Goal: Task Accomplishment & Management: Complete application form

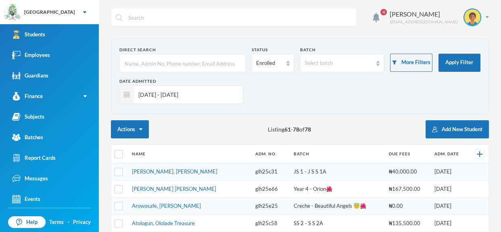
click at [366, 132] on div "Actions Listing 61 - 78 of 78 Add New Student" at bounding box center [300, 129] width 378 height 18
click at [214, 99] on input "[DATE] - [DATE]" at bounding box center [186, 95] width 104 height 18
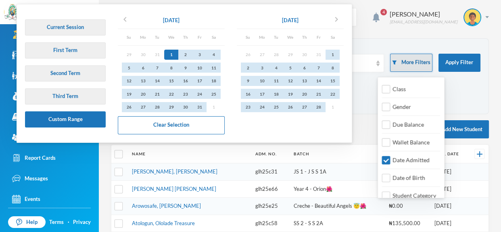
click at [418, 71] on button "More Filters" at bounding box center [411, 63] width 42 height 18
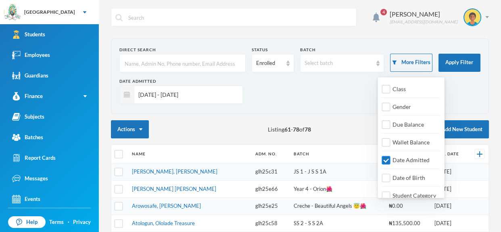
click at [387, 161] on input "Date Admitted" at bounding box center [386, 160] width 8 height 8
checkbox input "false"
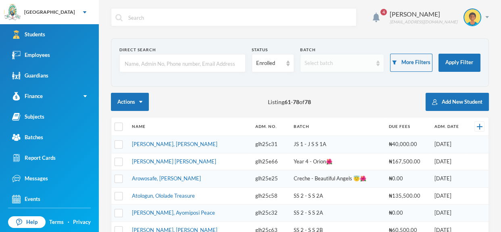
click at [378, 63] on img at bounding box center [378, 64] width 3 height 6
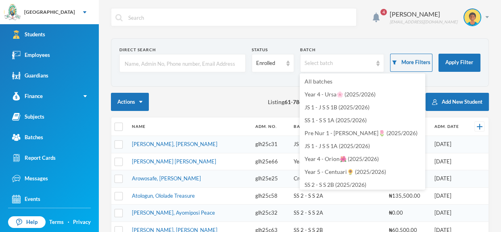
click at [279, 77] on form "Direct Search Status Enrolled Batch Select batch More Filters Apply Filter" at bounding box center [299, 62] width 361 height 31
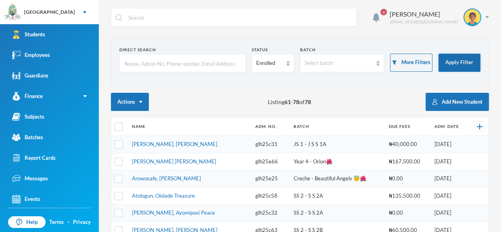
click at [457, 69] on button "Apply Filter" at bounding box center [460, 63] width 42 height 18
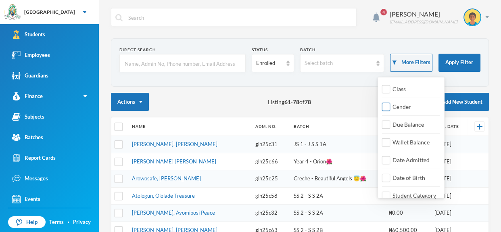
scroll to position [9, 0]
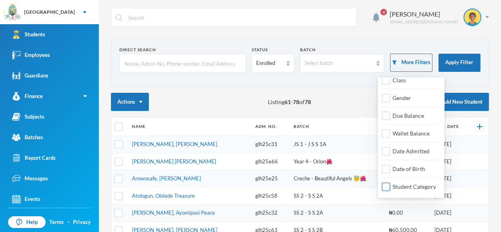
click at [389, 187] on input "Student Category" at bounding box center [386, 187] width 8 height 8
checkbox input "true"
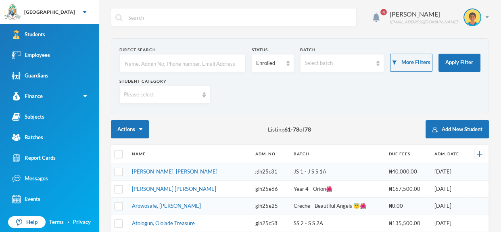
click at [204, 99] on div "Please select" at bounding box center [164, 95] width 91 height 18
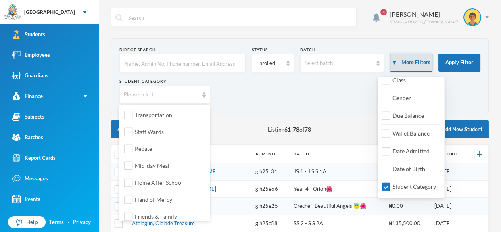
click at [418, 60] on button "More Filters" at bounding box center [411, 63] width 42 height 18
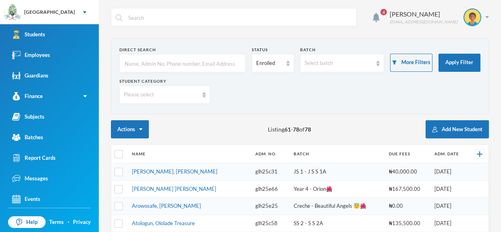
click at [218, 66] on input "text" at bounding box center [182, 63] width 117 height 18
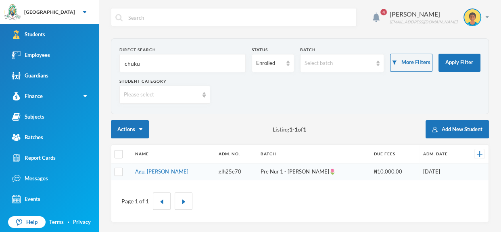
scroll to position [0, 0]
click at [171, 59] on input "chukwu" at bounding box center [182, 63] width 117 height 18
type input "c"
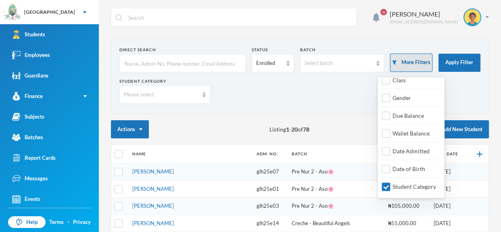
click at [408, 61] on button "More Filters" at bounding box center [411, 63] width 42 height 18
click at [386, 192] on div "Student Category" at bounding box center [411, 186] width 58 height 15
click at [386, 185] on input "Student Category" at bounding box center [386, 187] width 8 height 8
checkbox input "false"
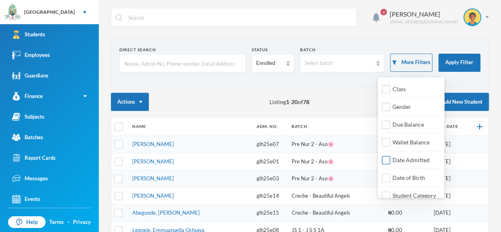
click at [390, 160] on input "Date Admitted" at bounding box center [386, 160] width 8 height 8
checkbox input "true"
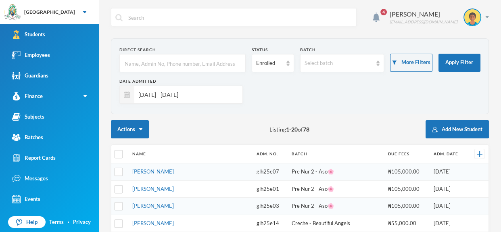
click at [284, 89] on div "Date Admitted 01/01/2025 - 17/09/2025" at bounding box center [299, 93] width 361 height 31
click at [467, 129] on button "Add New Student" at bounding box center [457, 129] width 63 height 18
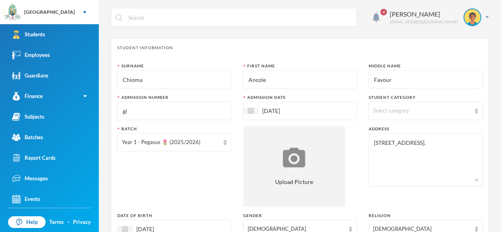
click at [467, 129] on div "Address" at bounding box center [426, 129] width 114 height 6
click at [222, 110] on input "gl" at bounding box center [174, 111] width 105 height 18
type input "glh25e79"
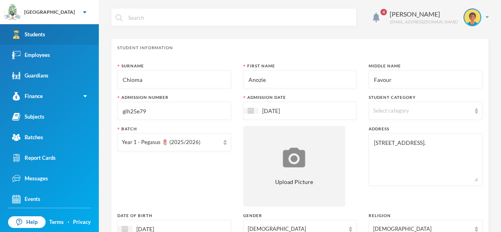
click at [49, 29] on link "Students" at bounding box center [49, 34] width 99 height 21
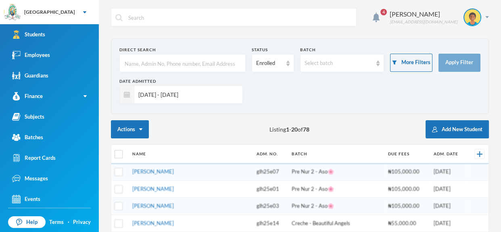
click at [229, 65] on input "text" at bounding box center [182, 63] width 117 height 18
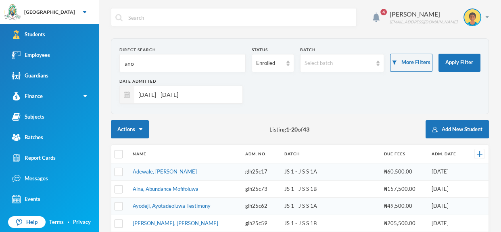
type input "anoz"
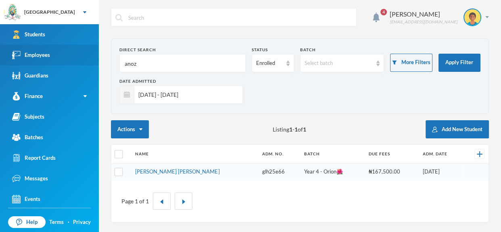
click at [46, 49] on link "Employees" at bounding box center [49, 55] width 99 height 21
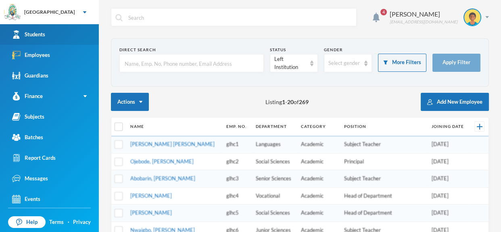
click at [44, 34] on div "Students" at bounding box center [28, 34] width 33 height 8
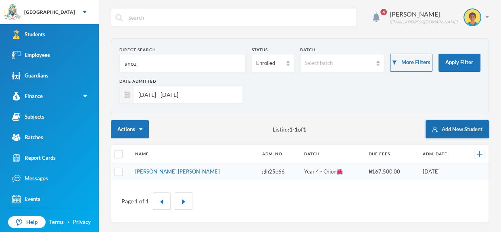
click at [465, 130] on button "Add New Student" at bounding box center [457, 129] width 63 height 18
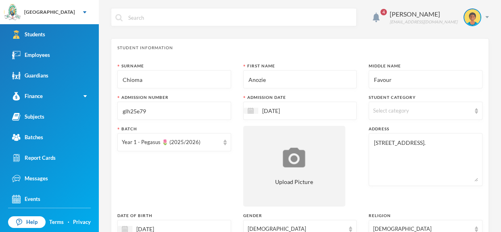
click at [203, 83] on input "Chioma" at bounding box center [174, 80] width 105 height 18
type input "C"
type input "Anozie"
click at [278, 84] on input "Anozie" at bounding box center [300, 80] width 105 height 18
type input "A"
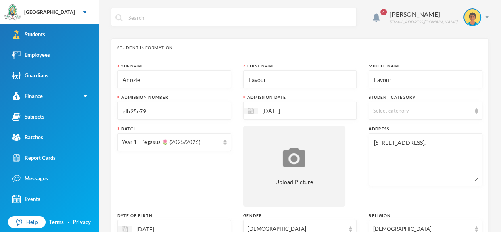
type input "Favour"
click at [396, 82] on input "Favour" at bounding box center [425, 80] width 105 height 18
type input "F"
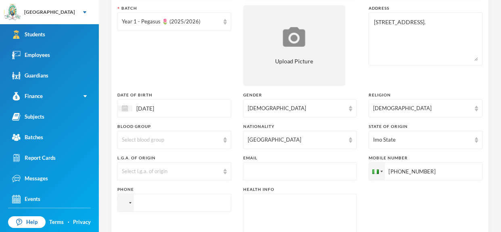
scroll to position [122, 0]
type input "Chioma"
click at [331, 175] on input "text" at bounding box center [300, 170] width 105 height 18
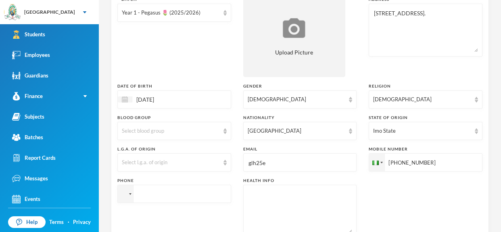
scroll to position [131, 0]
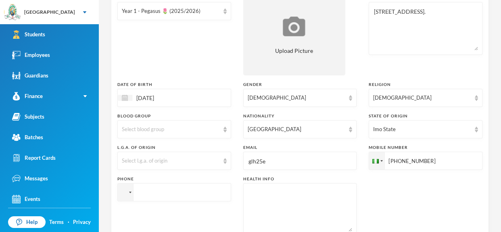
click at [270, 161] on input "glh25e" at bounding box center [300, 161] width 105 height 18
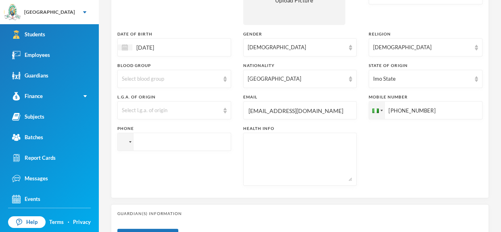
scroll to position [182, 0]
type input "glh25e79@greenlandhall.org"
click at [252, 164] on textarea at bounding box center [300, 159] width 105 height 44
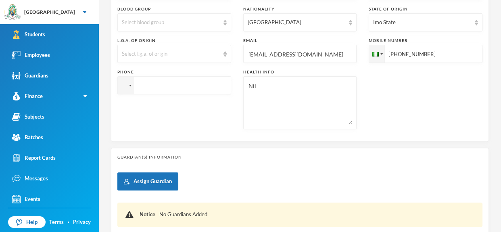
scroll to position [243, 0]
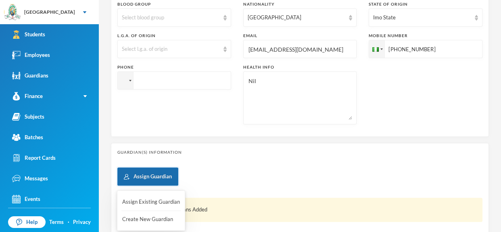
type textarea "Nil"
click at [147, 176] on button "Assign Guardian" at bounding box center [147, 177] width 61 height 18
click at [149, 218] on button "Create New Guardian" at bounding box center [151, 219] width 59 height 15
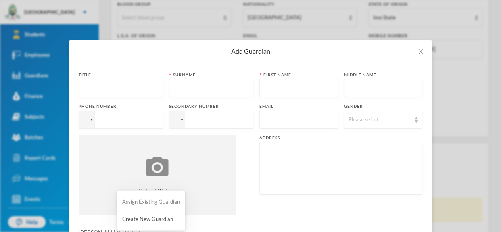
click at [165, 201] on button "Assign Existing Guardian" at bounding box center [151, 202] width 59 height 15
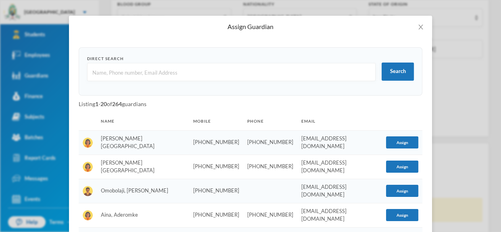
scroll to position [0, 0]
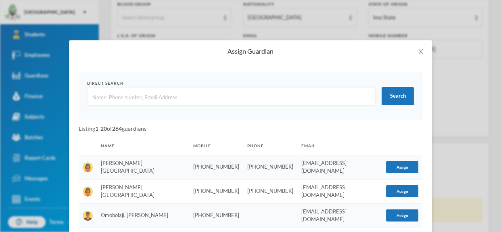
click at [203, 105] on input "text" at bounding box center [232, 97] width 280 height 18
click at [200, 101] on input "text" at bounding box center [232, 97] width 280 height 18
click at [200, 98] on input "text" at bounding box center [232, 97] width 280 height 18
click at [193, 101] on input "ano" at bounding box center [232, 97] width 280 height 18
type input "a"
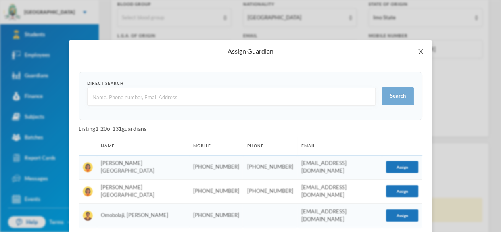
click at [427, 49] on span "Close" at bounding box center [421, 51] width 23 height 23
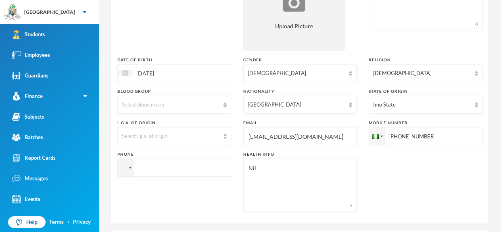
scroll to position [159, 0]
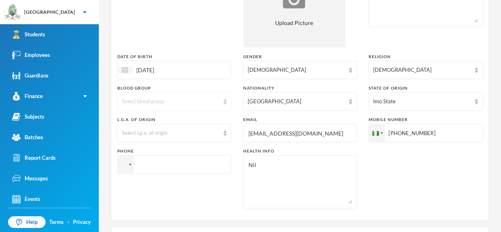
click at [225, 104] on div "Select blood group" at bounding box center [174, 101] width 114 height 18
click at [205, 198] on li "O+" at bounding box center [174, 197] width 114 height 13
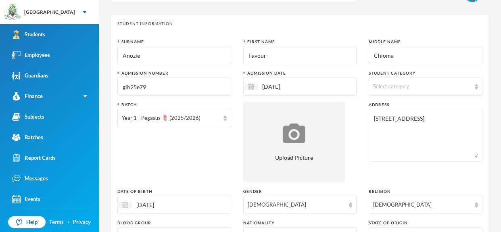
scroll to position [27, 0]
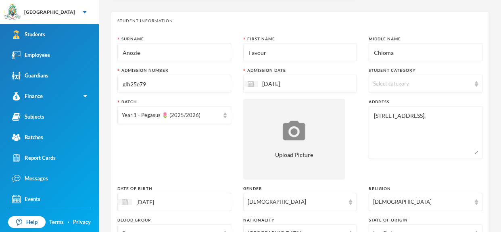
click at [476, 91] on div "Select category" at bounding box center [426, 84] width 114 height 18
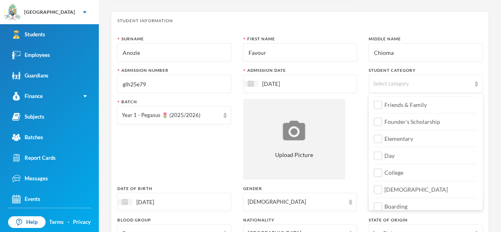
scroll to position [106, 0]
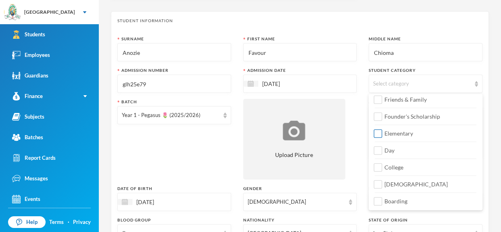
click at [461, 134] on label "Elementary" at bounding box center [426, 131] width 102 height 13
click at [383, 134] on input "Elementary" at bounding box center [378, 134] width 8 height 8
checkbox input "true"
click at [454, 155] on div "Transportation Staff Wards Rebate Mid-day Meal Home After School Hand of Mercy …" at bounding box center [426, 100] width 114 height 220
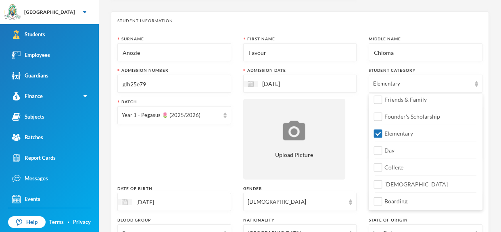
click at [454, 155] on div "Transportation Staff Wards Rebate Mid-day Meal Home After School Hand of Mercy …" at bounding box center [426, 100] width 114 height 220
click at [388, 149] on span "Day" at bounding box center [389, 150] width 17 height 7
click at [383, 149] on input "Day" at bounding box center [378, 151] width 8 height 8
checkbox input "true"
click at [335, 208] on div "[DEMOGRAPHIC_DATA]" at bounding box center [300, 202] width 114 height 18
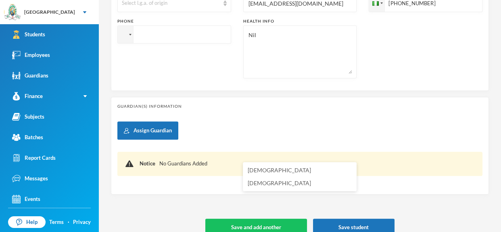
scroll to position [291, 0]
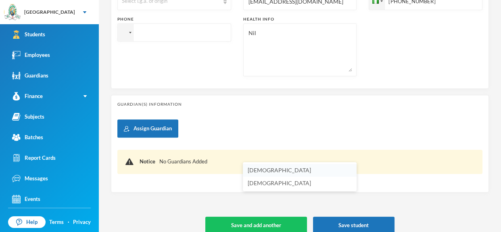
click at [262, 169] on li "Male" at bounding box center [300, 170] width 114 height 13
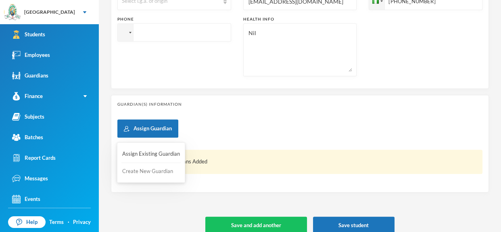
click at [151, 170] on button "Create New Guardian" at bounding box center [151, 171] width 59 height 15
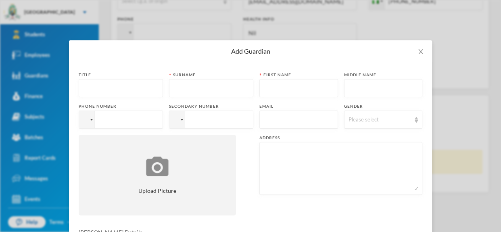
click at [128, 92] on input "text" at bounding box center [120, 89] width 75 height 18
type input "Mr."
click at [177, 88] on input "text" at bounding box center [211, 89] width 75 height 18
type input "Anozie"
click at [266, 80] on input "text" at bounding box center [299, 89] width 70 height 18
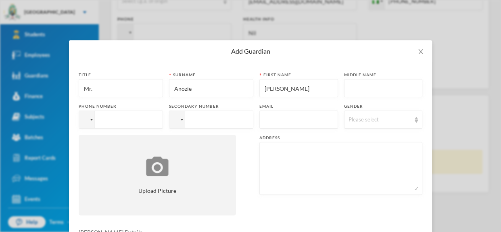
type input "Samuel"
click at [124, 123] on input "tel" at bounding box center [121, 120] width 84 height 18
type input "+23460113989"
click at [212, 121] on input "tel" at bounding box center [211, 120] width 84 height 18
click at [291, 117] on input "text" at bounding box center [299, 120] width 70 height 18
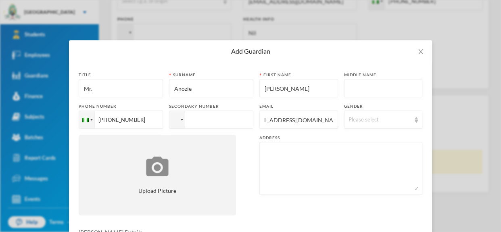
scroll to position [0, 21]
type input "amukwaodooguguimiusu@gmail.com"
click at [417, 122] on img at bounding box center [416, 120] width 3 height 6
click at [404, 137] on li "Male" at bounding box center [382, 138] width 80 height 13
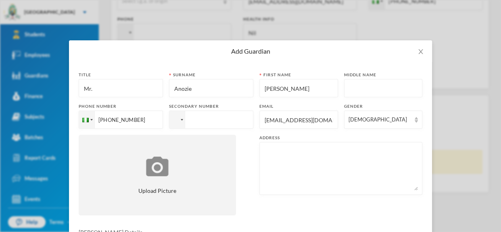
click at [295, 178] on textarea at bounding box center [341, 169] width 154 height 44
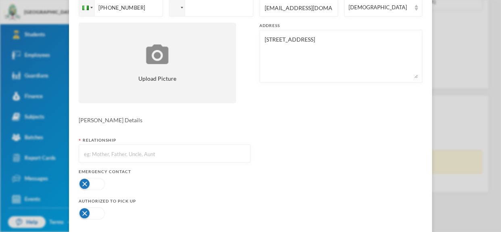
scroll to position [113, 0]
click at [84, 179] on button "button" at bounding box center [92, 183] width 26 height 12
click at [85, 210] on button "button" at bounding box center [92, 213] width 26 height 12
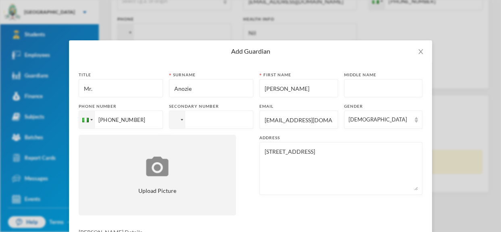
click at [293, 150] on textarea "2, Disu street Alakuko Lagos" at bounding box center [341, 169] width 154 height 44
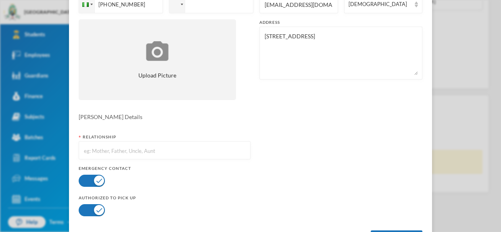
scroll to position [151, 0]
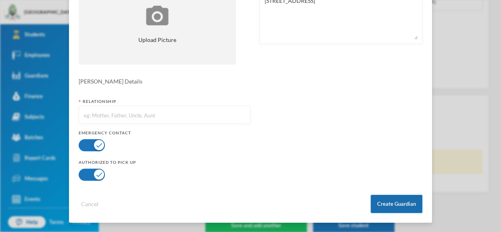
type textarea "2, Disu street, Alakuko Lagos"
click at [394, 208] on button "Create Guardian" at bounding box center [397, 204] width 52 height 18
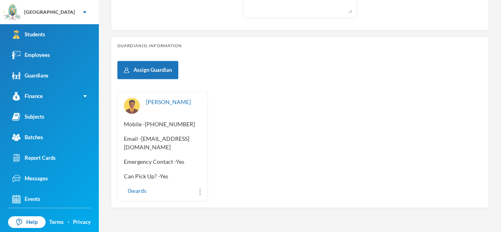
scroll to position [375, 0]
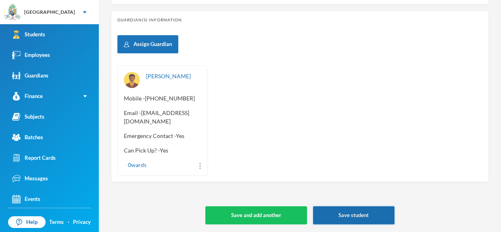
click at [356, 207] on button "Save student" at bounding box center [354, 215] width 82 height 18
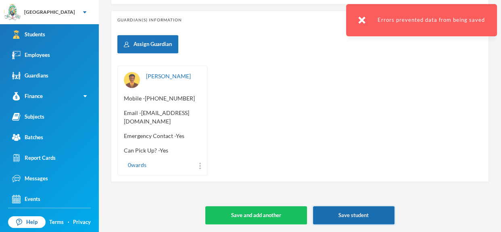
click at [371, 214] on button "Save student" at bounding box center [354, 215] width 82 height 18
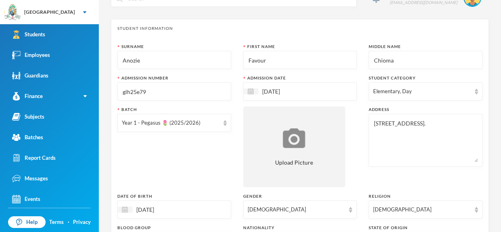
scroll to position [0, 0]
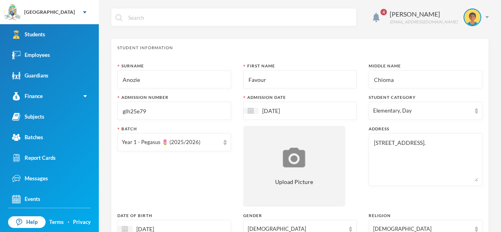
click at [205, 118] on input "glh25e79" at bounding box center [174, 111] width 105 height 18
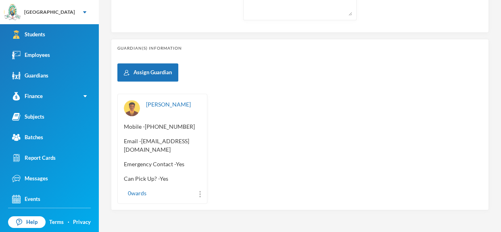
scroll to position [375, 0]
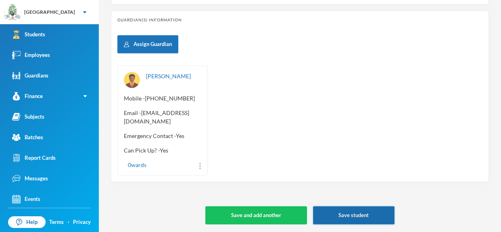
click at [337, 216] on button "Save student" at bounding box center [354, 215] width 82 height 18
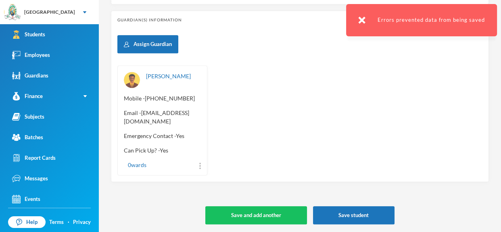
click at [358, 26] on div "Errors prevented data from being saved" at bounding box center [421, 20] width 151 height 32
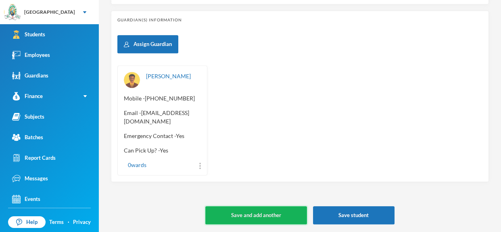
click at [279, 213] on button "Save and add another" at bounding box center [255, 215] width 101 height 18
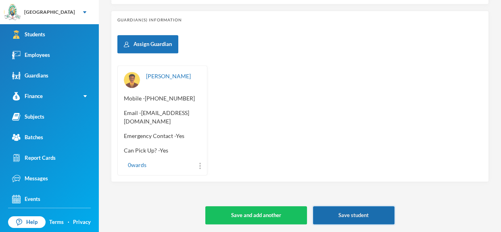
click at [360, 207] on button "Save student" at bounding box center [354, 215] width 82 height 18
click at [350, 208] on button "Save student" at bounding box center [354, 215] width 82 height 18
click at [361, 213] on button "Save student" at bounding box center [354, 215] width 82 height 18
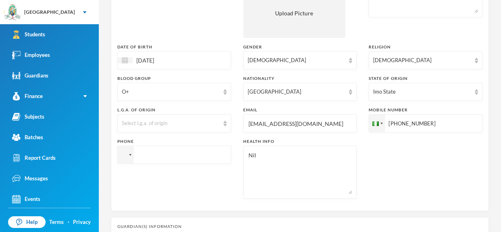
scroll to position [172, 0]
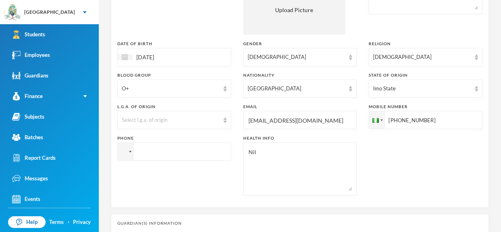
click at [202, 159] on input "tel" at bounding box center [174, 152] width 114 height 18
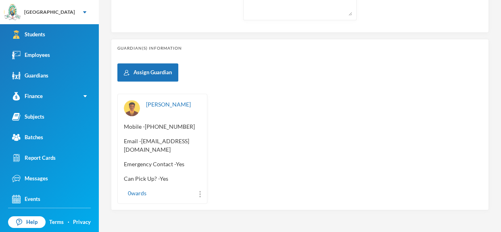
scroll to position [375, 0]
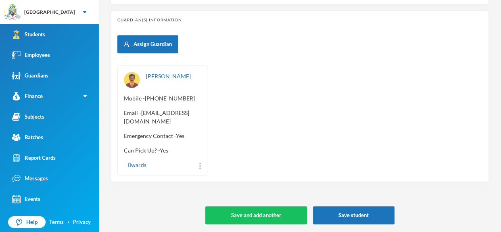
type input "+2348060113989"
click at [159, 92] on div "Anozie, Samuel Mobile - +234 60 113 989 Email - amukwaodooguguimiusu@gmail.com …" at bounding box center [162, 120] width 90 height 110
click at [164, 73] on link "Anozie, Samuel" at bounding box center [168, 76] width 45 height 7
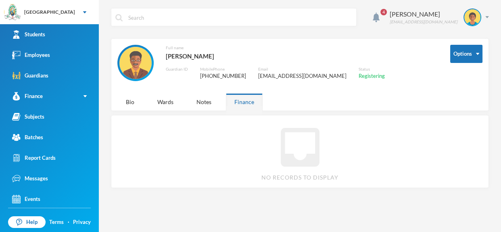
click at [131, 112] on div "4 Omisakin Oluwaseun oluwaseun.omisakin@greenlandhall.org Options Full name Ano…" at bounding box center [300, 116] width 402 height 232
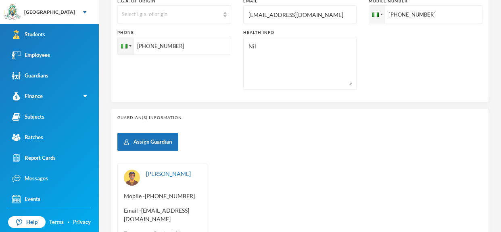
scroll to position [375, 0]
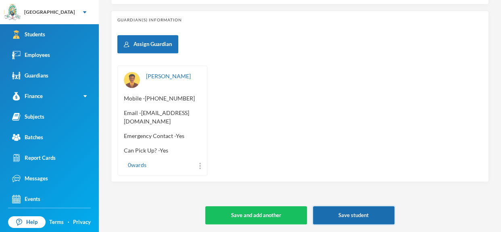
click at [381, 215] on button "Save student" at bounding box center [354, 215] width 82 height 18
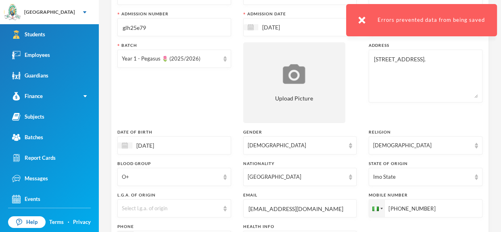
scroll to position [0, 0]
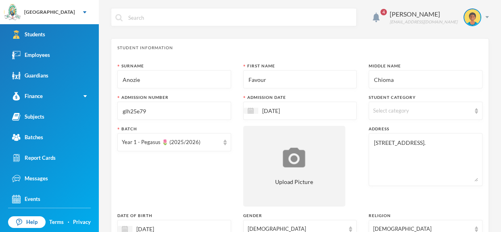
click at [270, 111] on input "17/09/2025" at bounding box center [292, 110] width 68 height 9
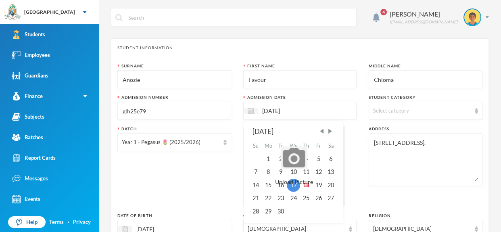
click at [268, 111] on input "17/09/2025" at bounding box center [292, 110] width 68 height 9
click at [269, 110] on input "01/09/2025" at bounding box center [292, 110] width 68 height 9
click at [302, 113] on input "18/09/2025" at bounding box center [292, 110] width 68 height 9
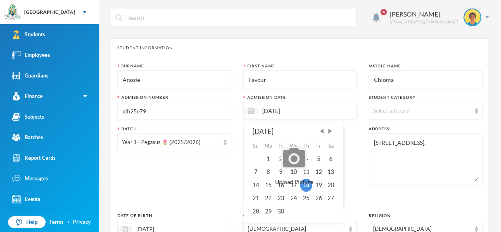
click at [308, 112] on input "18/09/2025" at bounding box center [292, 110] width 68 height 9
type input "18/09/2025"
click at [352, 174] on div "Surname Anozie First Name Favour Middle Name Chioma Admission Number glh25e79 A…" at bounding box center [299, 218] width 365 height 310
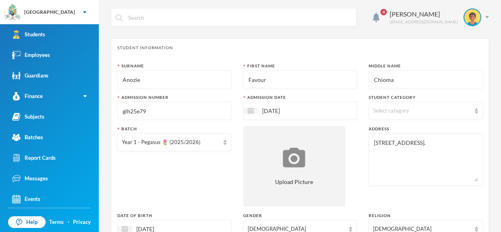
scroll to position [375, 0]
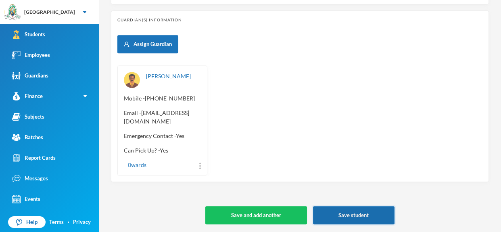
click at [355, 220] on button "Save student" at bounding box center [354, 215] width 82 height 18
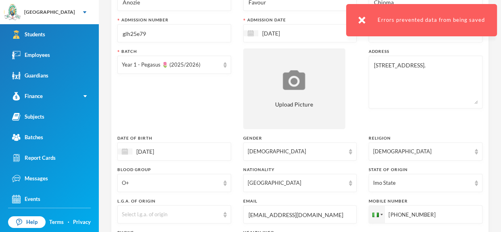
scroll to position [78, 0]
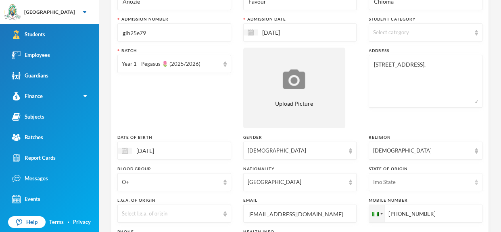
click at [476, 184] on img at bounding box center [476, 183] width 3 height 6
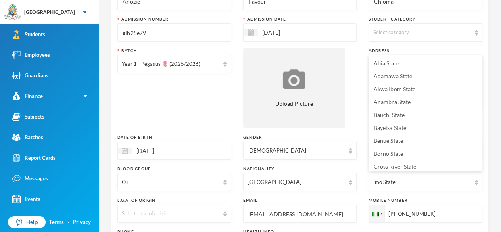
click at [344, 195] on div "Surname Anozie First Name Favour Middle Name Chioma Admission Number glh25e79 A…" at bounding box center [299, 140] width 365 height 310
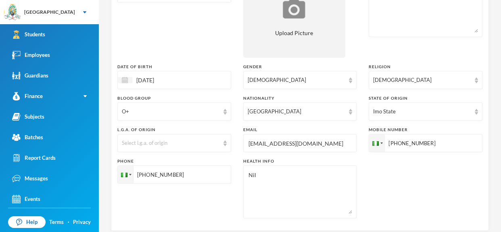
scroll to position [151, 0]
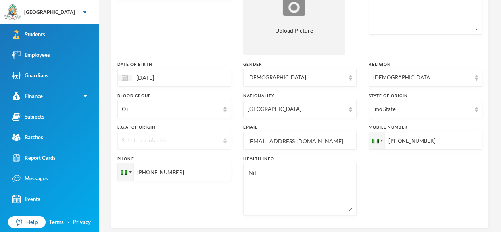
click at [226, 145] on div "Select l.g.a. of origin" at bounding box center [174, 141] width 114 height 18
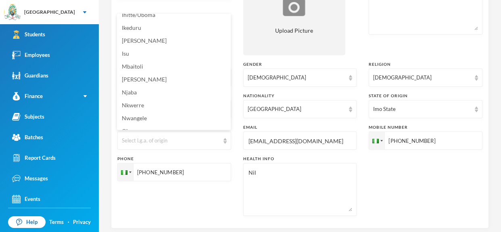
scroll to position [85, 0]
click at [171, 57] on li "Isu" at bounding box center [174, 53] width 114 height 13
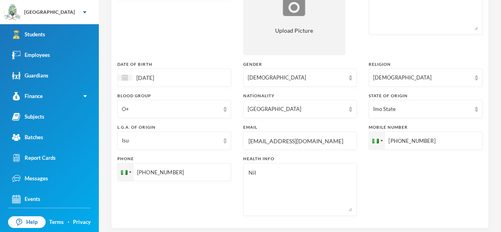
scroll to position [375, 0]
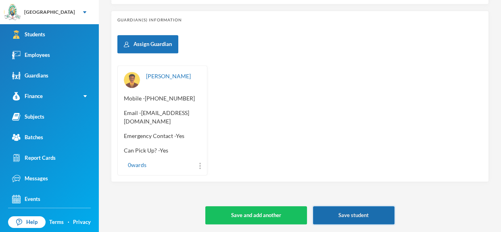
click at [349, 216] on button "Save student" at bounding box center [354, 215] width 82 height 18
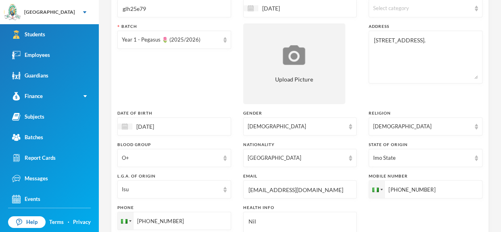
scroll to position [112, 0]
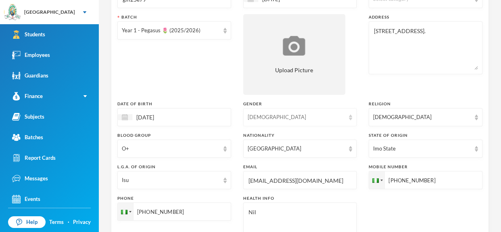
click at [352, 118] on img at bounding box center [350, 118] width 3 height 6
click at [332, 155] on li "[DEMOGRAPHIC_DATA]" at bounding box center [300, 148] width 114 height 13
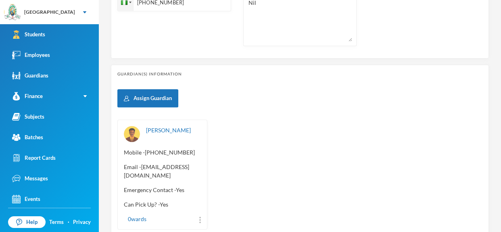
scroll to position [375, 0]
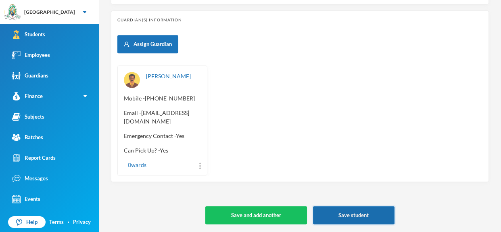
click at [345, 215] on button "Save student" at bounding box center [354, 215] width 82 height 18
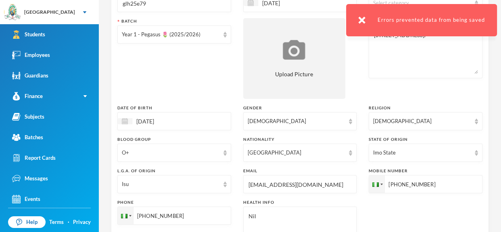
scroll to position [0, 0]
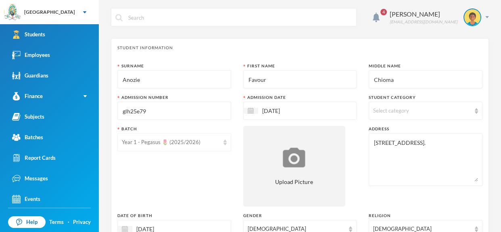
click at [225, 146] on div "Year 1 - Pegasus 🌷 (2025/2026)" at bounding box center [174, 142] width 114 height 18
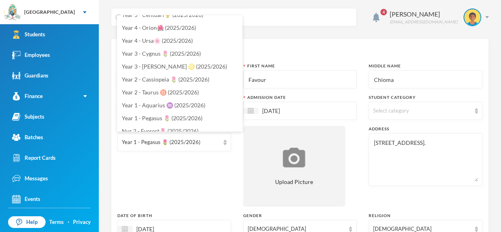
scroll to position [182, 0]
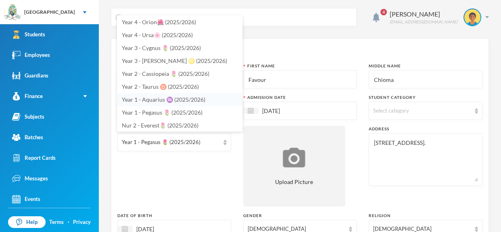
click at [195, 100] on span "Year 1 - Aquarius ♒️ (2025/2026)" at bounding box center [164, 99] width 84 height 7
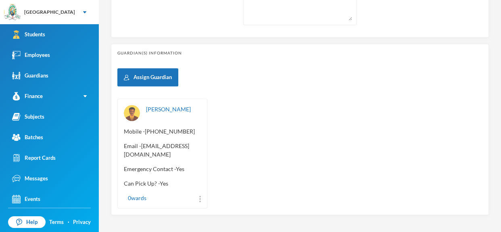
scroll to position [375, 0]
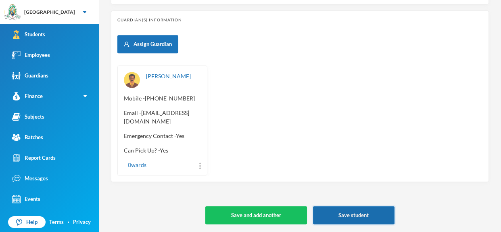
click at [374, 216] on button "Save student" at bounding box center [354, 215] width 82 height 18
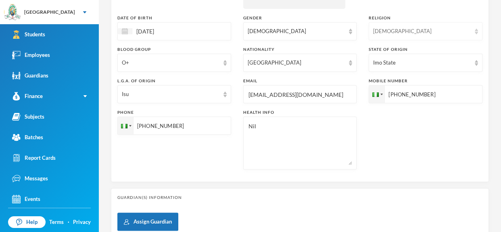
scroll to position [0, 0]
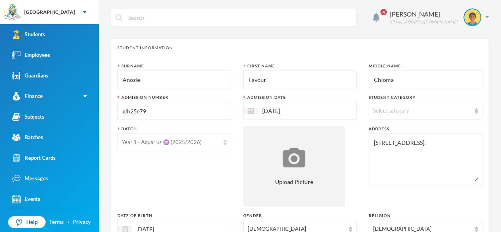
click at [228, 143] on div "Year 1 - Aquarius ♒️ (2025/2026)" at bounding box center [174, 142] width 114 height 18
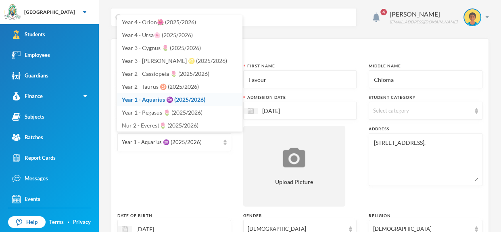
click at [239, 190] on div "Surname Anozie First Name Favour Middle Name Chioma Admission Number glh25e79 A…" at bounding box center [299, 218] width 365 height 310
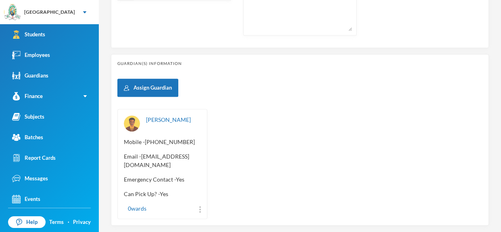
scroll to position [375, 0]
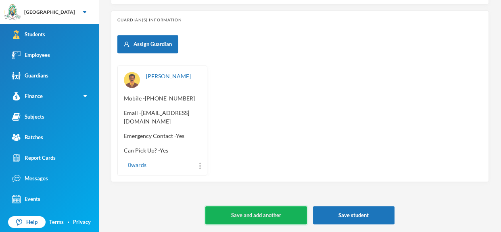
click at [285, 214] on button "Save and add another" at bounding box center [255, 215] width 101 height 18
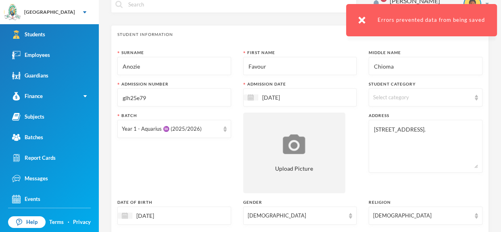
scroll to position [0, 0]
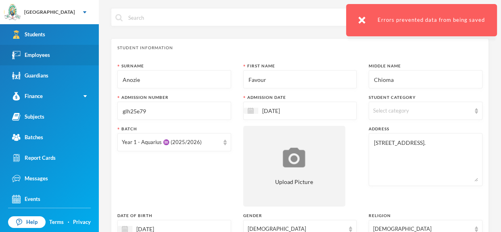
click at [58, 59] on link "Employees" at bounding box center [49, 55] width 99 height 21
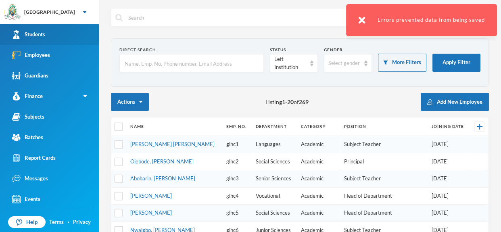
click at [62, 35] on link "Students" at bounding box center [49, 34] width 99 height 21
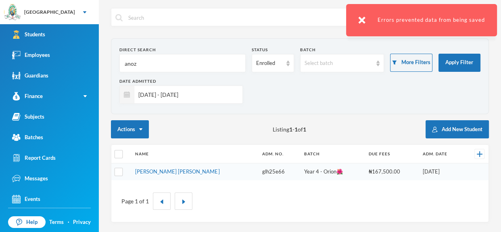
click at [172, 70] on input "anoz" at bounding box center [182, 63] width 117 height 18
type input "a"
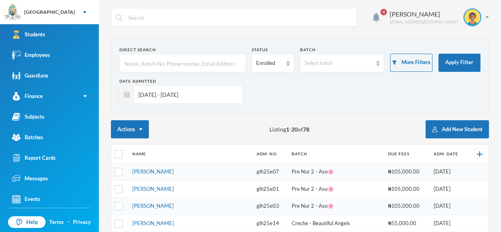
type input "C"
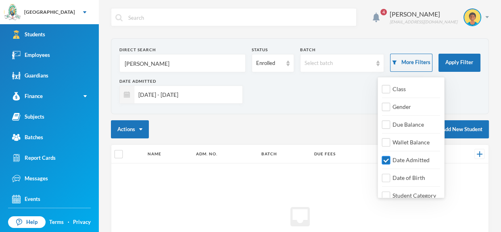
type input "Jona"
click at [388, 158] on input "Date Admitted" at bounding box center [386, 160] width 8 height 8
checkbox input "false"
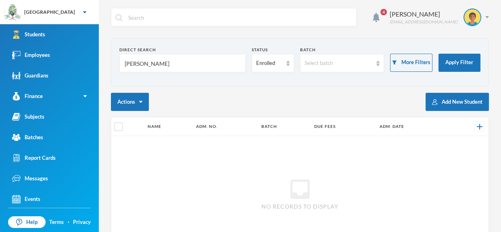
click at [177, 70] on input "Jona" at bounding box center [182, 63] width 117 height 18
type input "Jonathan Cherish"
click at [379, 65] on img at bounding box center [378, 64] width 3 height 6
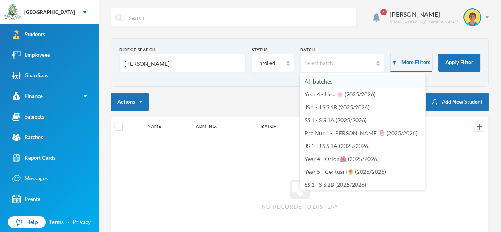
click at [363, 77] on li "All batches" at bounding box center [363, 81] width 126 height 13
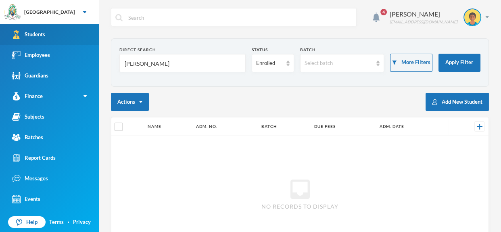
click at [17, 35] on img at bounding box center [16, 34] width 8 height 8
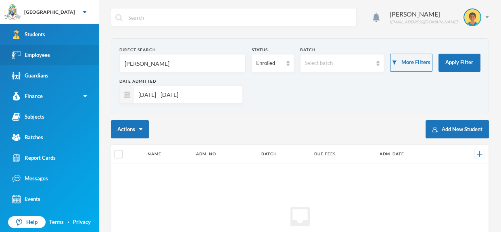
click at [53, 48] on link "Employees" at bounding box center [49, 55] width 99 height 21
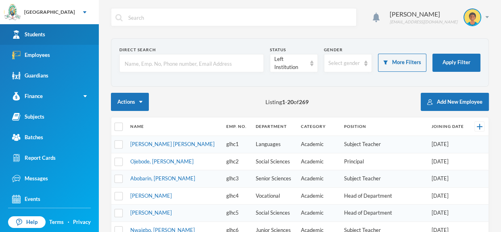
click at [56, 26] on link "Students" at bounding box center [49, 34] width 99 height 21
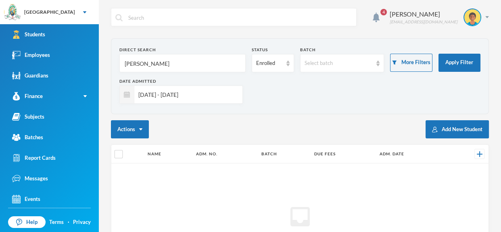
click at [171, 64] on input "Jonathan Cherish" at bounding box center [182, 63] width 117 height 18
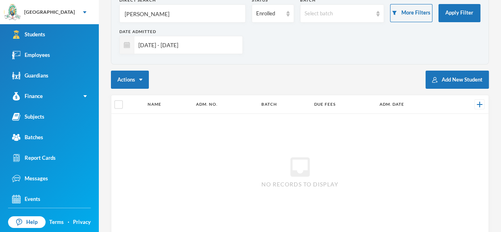
scroll to position [55, 0]
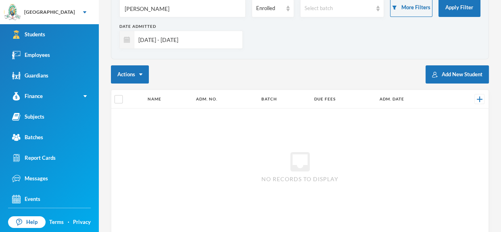
type input "[PERSON_NAME]"
click at [307, 142] on div "inbox No records to display" at bounding box center [299, 166] width 377 height 115
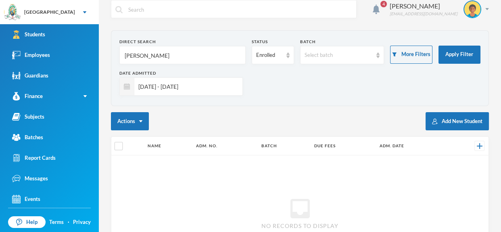
scroll to position [0, 0]
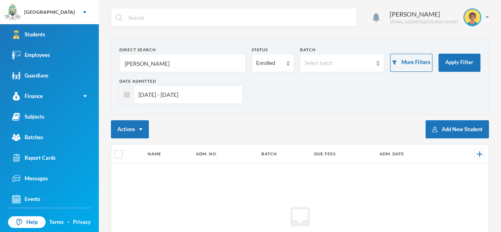
click at [168, 68] on input "[PERSON_NAME]" at bounding box center [182, 63] width 117 height 18
type input "J"
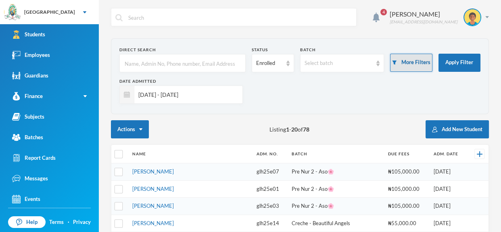
click at [422, 66] on button "More Filters" at bounding box center [411, 63] width 42 height 18
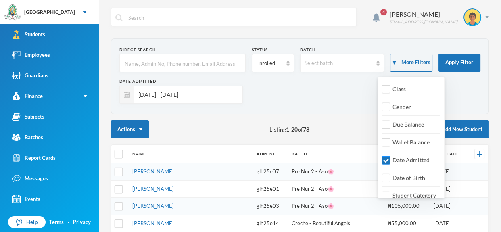
click at [387, 158] on input "Date Admitted" at bounding box center [386, 160] width 8 height 8
checkbox input "false"
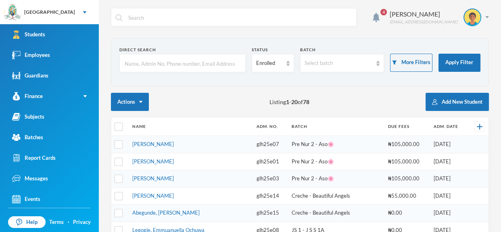
click at [344, 97] on div "Actions Listing 1 - 20 of 78 Add New Student" at bounding box center [300, 102] width 378 height 18
click at [188, 58] on input "text" at bounding box center [182, 63] width 117 height 18
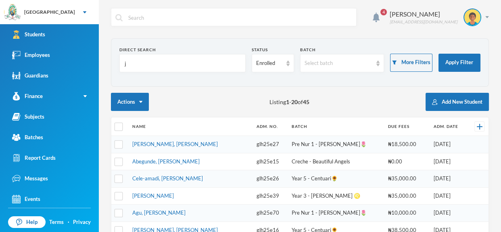
type input "j"
click at [354, 95] on div "Actions Listing 1 - 20 of 45 Add New Student" at bounding box center [300, 102] width 378 height 18
click at [213, 68] on input "j" at bounding box center [182, 63] width 117 height 18
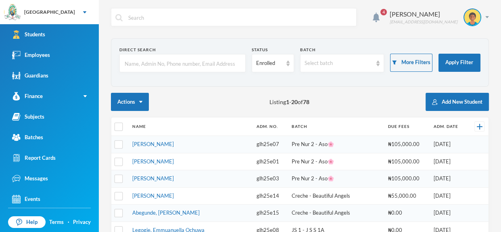
click at [214, 65] on input "text" at bounding box center [182, 63] width 117 height 18
click at [199, 68] on input "text" at bounding box center [182, 63] width 117 height 18
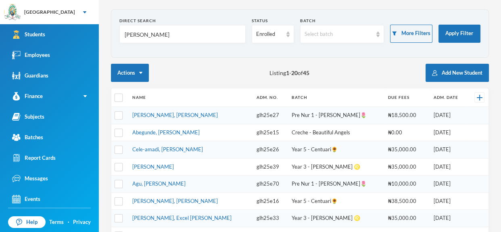
scroll to position [25, 0]
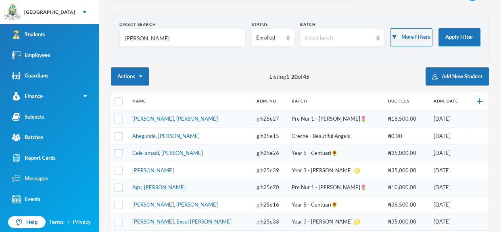
click at [179, 37] on input "Jona" at bounding box center [182, 38] width 117 height 18
type input "J"
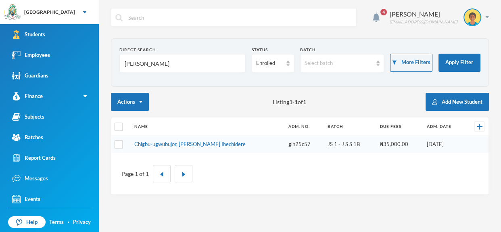
scroll to position [0, 0]
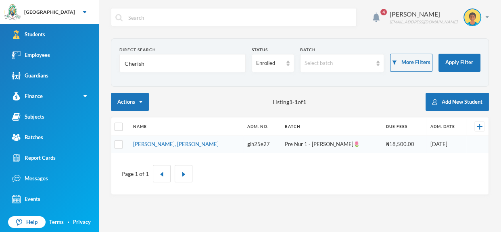
click at [172, 51] on div "Direct Search" at bounding box center [182, 50] width 126 height 6
click at [168, 60] on input "Cherish" at bounding box center [182, 63] width 117 height 18
type input "C"
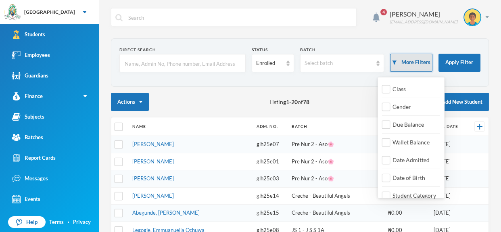
click at [404, 63] on button "More Filters" at bounding box center [411, 63] width 42 height 18
click at [387, 93] on div "Class" at bounding box center [398, 89] width 32 height 15
click at [386, 90] on input "Class" at bounding box center [386, 89] width 8 height 8
checkbox input "true"
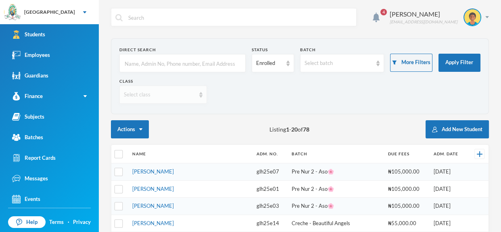
click at [201, 99] on div "Select class" at bounding box center [163, 95] width 88 height 18
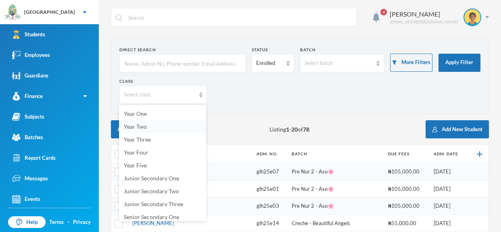
scroll to position [65, 0]
click at [171, 176] on span "Junior Secondary One" at bounding box center [151, 177] width 55 height 7
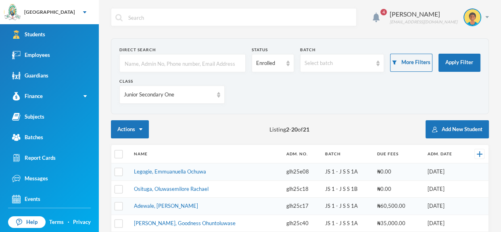
click at [173, 63] on input "text" at bounding box center [182, 63] width 117 height 18
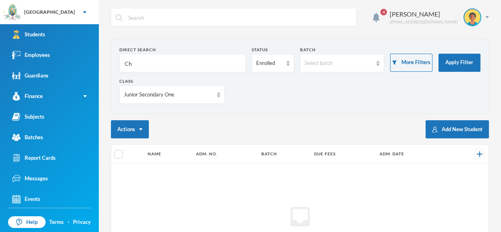
type input "C"
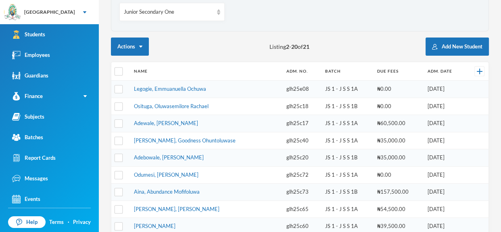
scroll to position [302, 0]
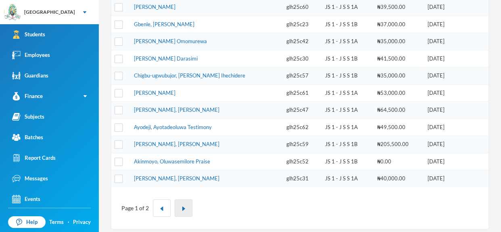
click at [183, 206] on img "button" at bounding box center [183, 208] width 5 height 5
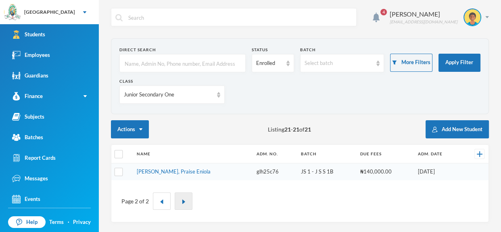
scroll to position [0, 0]
click at [183, 204] on button "button" at bounding box center [184, 201] width 18 height 17
click at [159, 201] on img "button" at bounding box center [161, 201] width 5 height 5
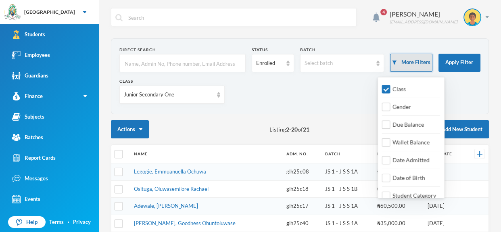
click at [414, 54] on button "More Filters" at bounding box center [411, 63] width 42 height 18
click at [389, 108] on input "Gender" at bounding box center [386, 107] width 8 height 8
checkbox input "true"
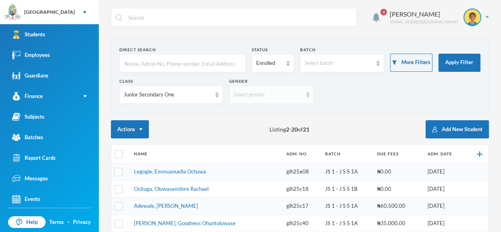
click at [306, 97] on img at bounding box center [307, 95] width 3 height 6
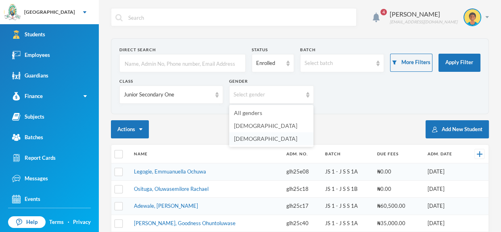
click at [286, 138] on li "[DEMOGRAPHIC_DATA]" at bounding box center [271, 138] width 84 height 13
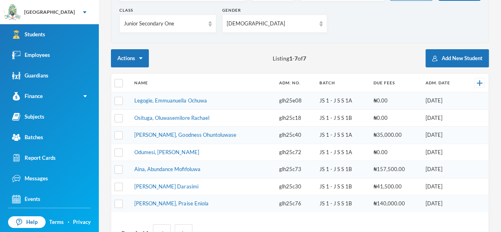
scroll to position [99, 0]
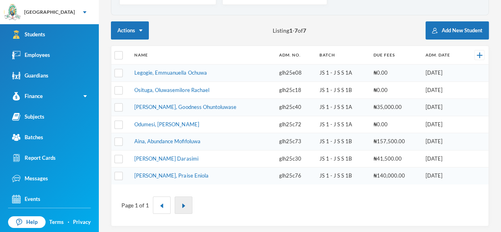
click at [183, 203] on img "button" at bounding box center [183, 205] width 5 height 5
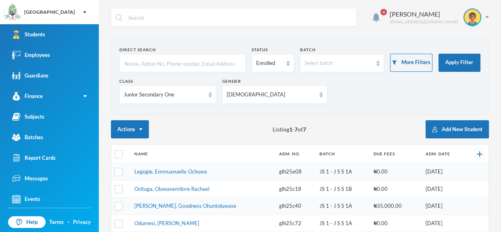
click at [190, 59] on input "text" at bounding box center [182, 63] width 117 height 18
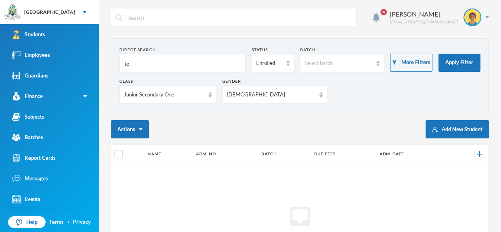
type input "j"
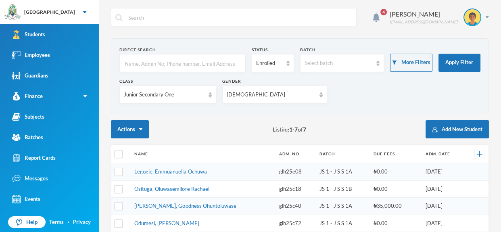
click at [201, 65] on input "text" at bounding box center [182, 63] width 117 height 18
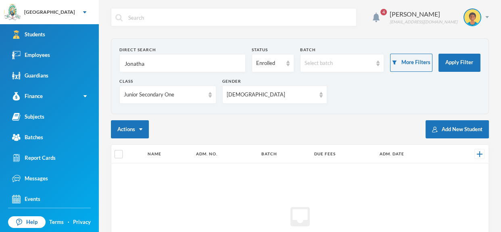
type input "[PERSON_NAME]"
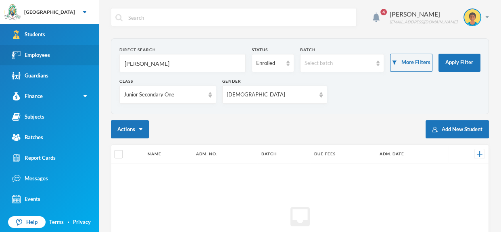
click at [42, 52] on div "Employees" at bounding box center [31, 55] width 38 height 8
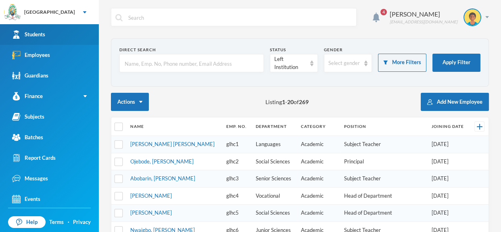
click at [49, 31] on link "Students" at bounding box center [49, 34] width 99 height 21
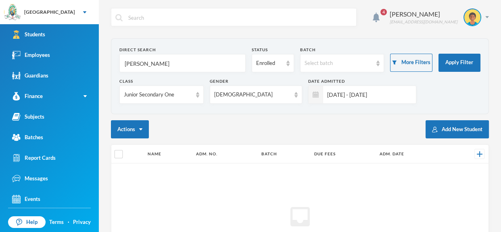
click at [181, 58] on input "[PERSON_NAME]" at bounding box center [182, 63] width 117 height 18
type input "J"
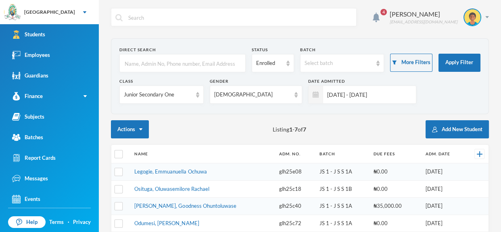
click at [211, 66] on input "text" at bounding box center [182, 63] width 117 height 18
click at [208, 64] on input "text" at bounding box center [182, 63] width 117 height 18
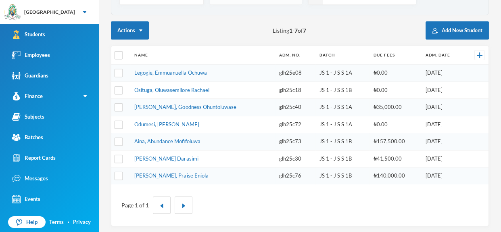
click at [220, 99] on td "Olubunmi, Goodness Ohuntoluwase" at bounding box center [202, 107] width 145 height 17
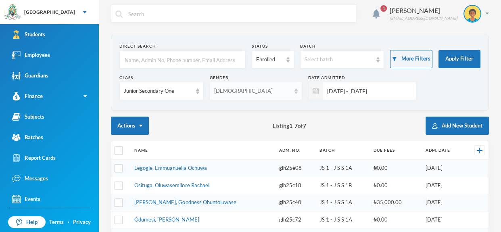
scroll to position [0, 0]
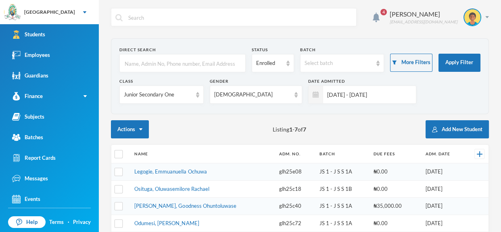
click at [179, 70] on input "text" at bounding box center [182, 63] width 117 height 18
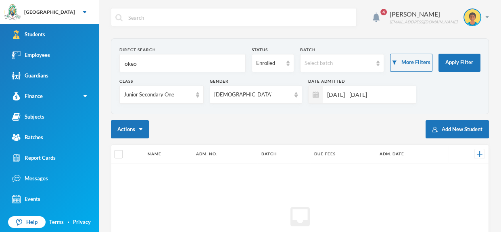
type input "okeo"
click at [391, 92] on input "[DATE] - [DATE]" at bounding box center [367, 95] width 89 height 18
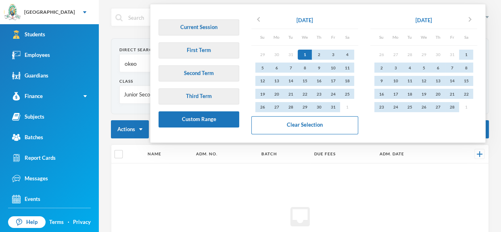
click at [368, 168] on div "inbox No records to display" at bounding box center [299, 220] width 377 height 115
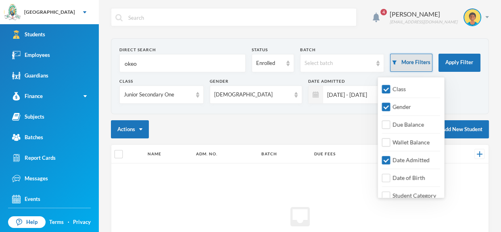
click at [410, 67] on button "More Filters" at bounding box center [411, 63] width 42 height 18
click at [390, 157] on input "Date Admitted" at bounding box center [386, 160] width 8 height 8
checkbox input "false"
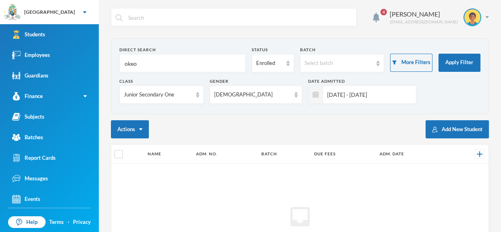
click at [107, 170] on div "4 Omisakin Oluwaseun [EMAIL_ADDRESS][DOMAIN_NAME] Direct Search okeo Status Enr…" at bounding box center [300, 116] width 402 height 232
click at [101, 8] on div "4 Omisakin Oluwaseun [EMAIL_ADDRESS][DOMAIN_NAME] Direct Search okeo Status Enr…" at bounding box center [300, 116] width 402 height 232
click at [106, 35] on div "4 Omisakin Oluwaseun [EMAIL_ADDRESS][DOMAIN_NAME] Direct Search okeo Status Enr…" at bounding box center [300, 116] width 402 height 232
click at [87, 29] on link "Students" at bounding box center [49, 34] width 99 height 21
click at [371, 96] on input "[DATE] - [DATE]" at bounding box center [367, 95] width 89 height 18
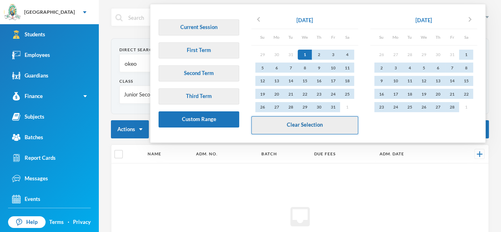
click at [314, 121] on button "Clear Selection" at bounding box center [305, 125] width 107 height 18
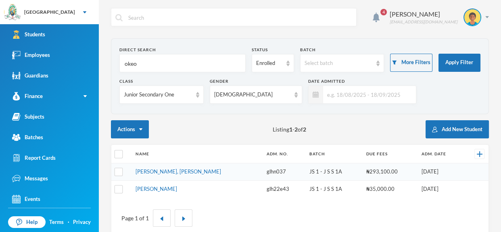
click at [195, 175] on td "[PERSON_NAME], [PERSON_NAME]" at bounding box center [197, 171] width 131 height 17
click at [191, 174] on link "[PERSON_NAME], [PERSON_NAME]" at bounding box center [179, 171] width 86 height 6
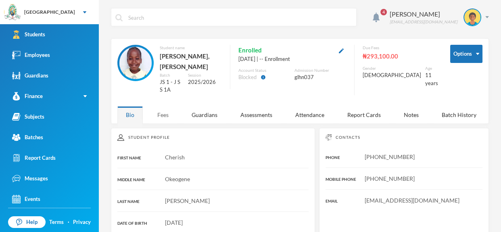
click at [161, 107] on div "Fees" at bounding box center [163, 114] width 28 height 17
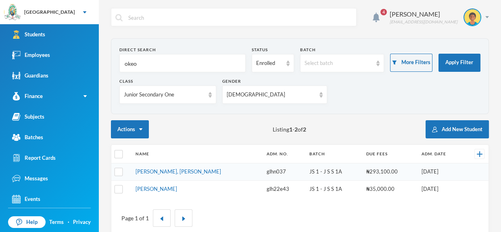
click at [153, 59] on input "okeo" at bounding box center [182, 63] width 117 height 18
type input "o"
type input "Kadara"
click at [214, 97] on div "Junior Secondary One" at bounding box center [167, 95] width 97 height 18
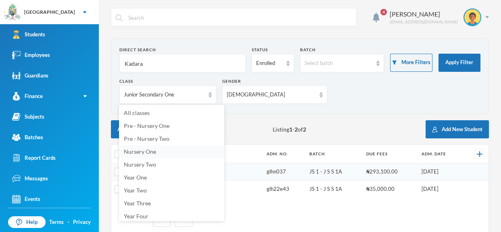
scroll to position [119, 0]
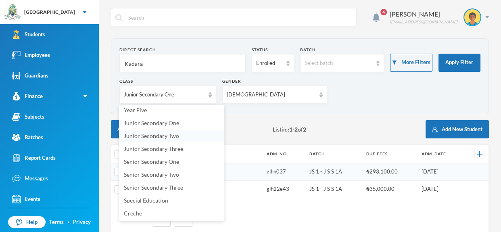
click at [186, 140] on li "Junior Secondary Two" at bounding box center [171, 136] width 105 height 13
